Goal: Obtain resource: Download file/media

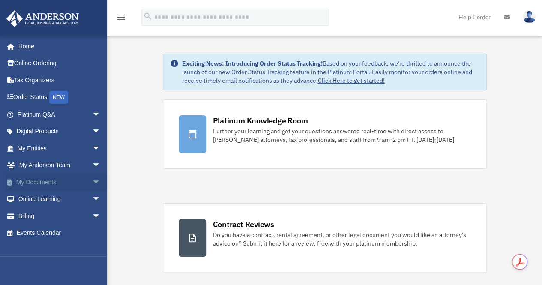
click at [44, 180] on link "My Documents arrow_drop_down" at bounding box center [60, 182] width 108 height 17
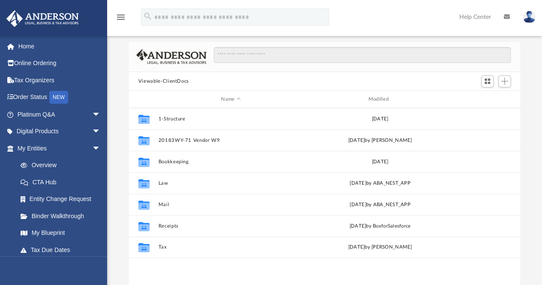
scroll to position [188, 385]
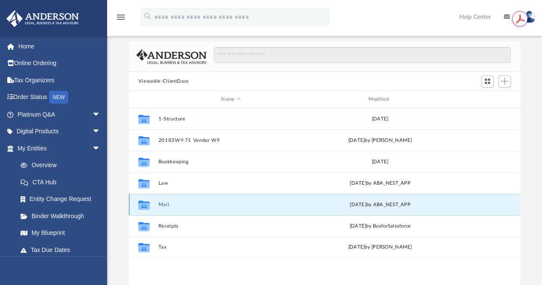
click at [165, 202] on button "Mail" at bounding box center [230, 205] width 145 height 6
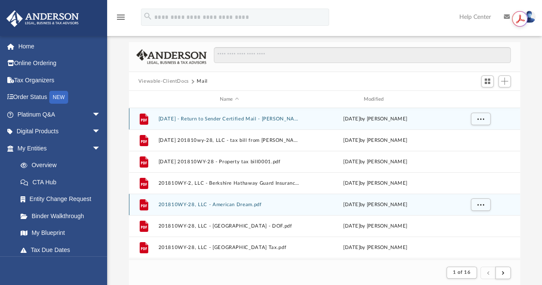
scroll to position [7, 7]
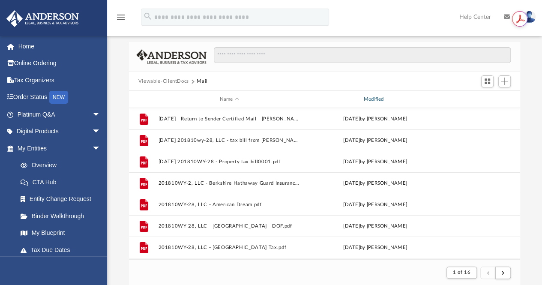
click at [375, 99] on div "Modified" at bounding box center [375, 100] width 142 height 8
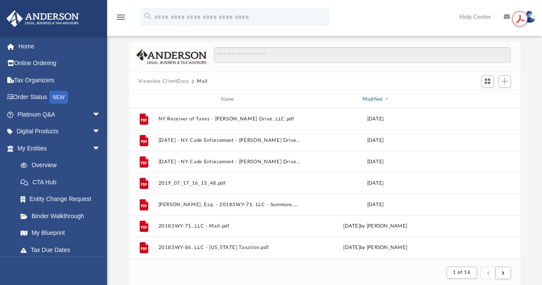
click at [375, 99] on div "Modified" at bounding box center [375, 100] width 142 height 8
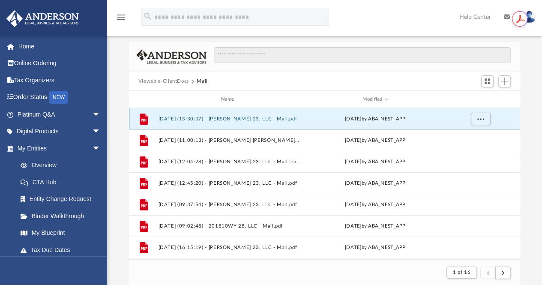
click at [211, 119] on button "2025.09.25 (13:30:37) - Betty Jean 23, LLC - Mail.pdf" at bounding box center [229, 119] width 142 height 6
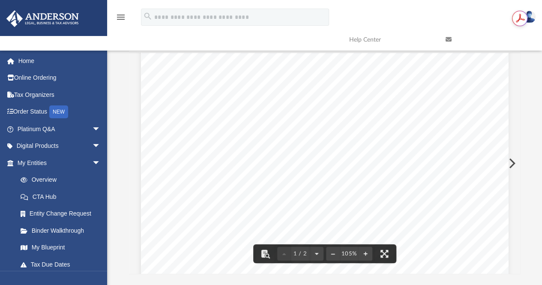
scroll to position [61, 0]
click at [511, 162] on button "Preview" at bounding box center [511, 163] width 19 height 24
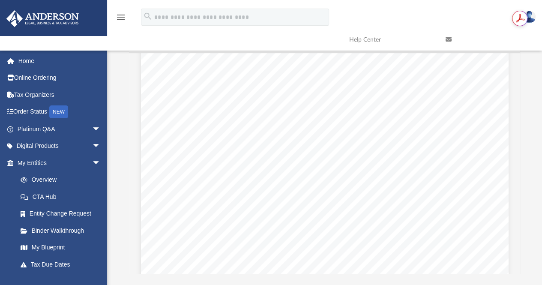
scroll to position [205, 0]
